Goal: Navigation & Orientation: Understand site structure

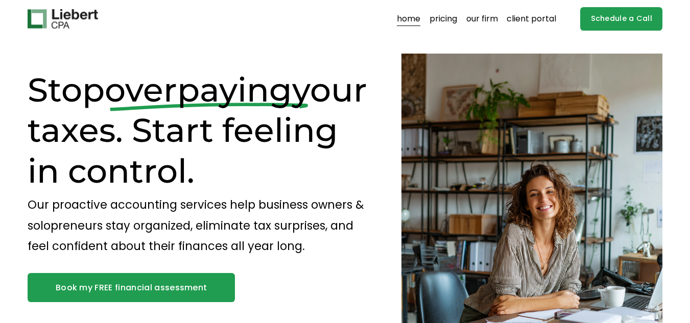
click at [419, 20] on link "home" at bounding box center [409, 19] width 24 height 16
click at [497, 18] on link "our firm" at bounding box center [482, 19] width 32 height 16
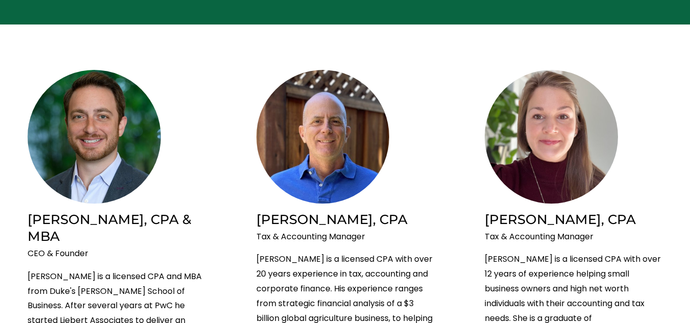
scroll to position [153, 0]
